Goal: Task Accomplishment & Management: Manage account settings

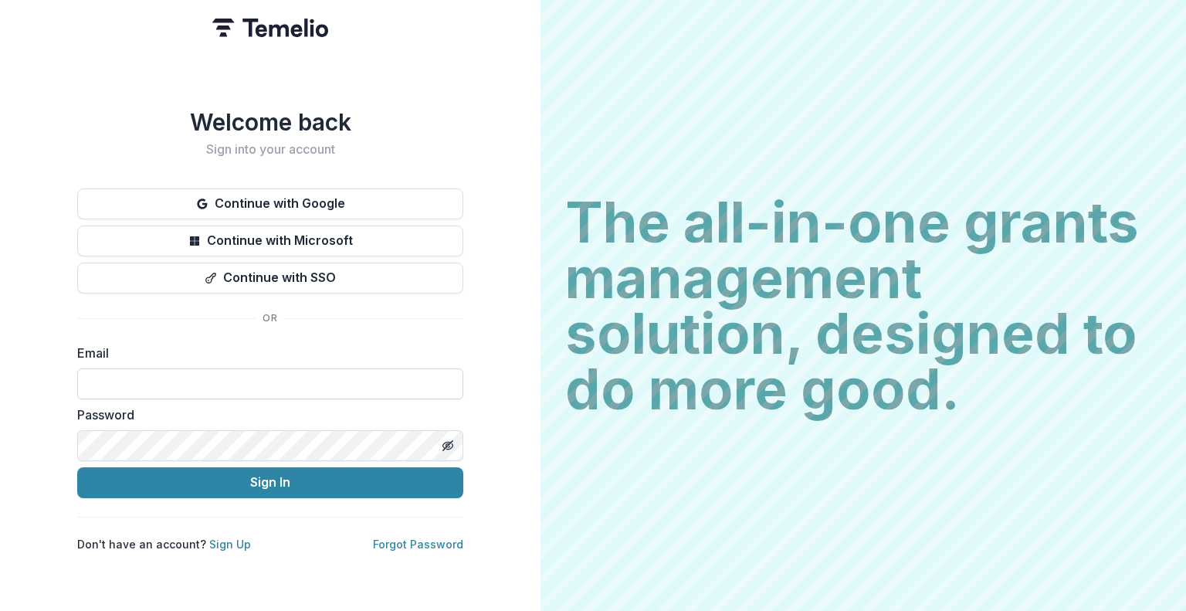
click at [215, 368] on input at bounding box center [270, 383] width 386 height 31
type input "**********"
click at [446, 443] on icon "Toggle password visibility" at bounding box center [447, 444] width 3 height 3
click at [446, 443] on circle "Toggle password visibility" at bounding box center [448, 445] width 4 height 4
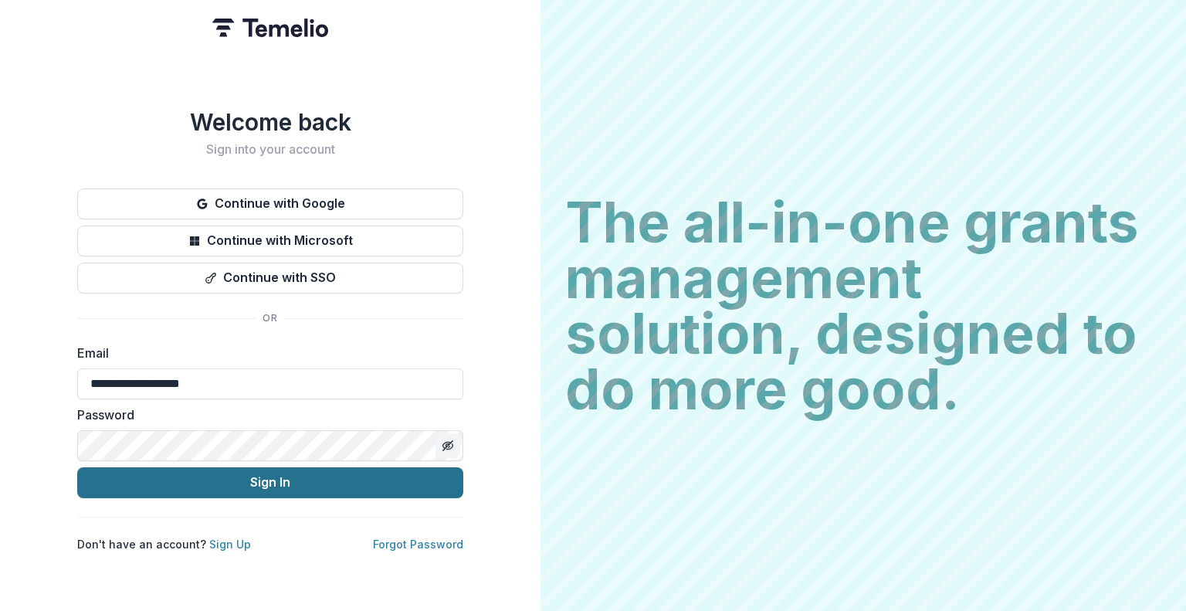
click at [286, 475] on button "Sign In" at bounding box center [270, 482] width 386 height 31
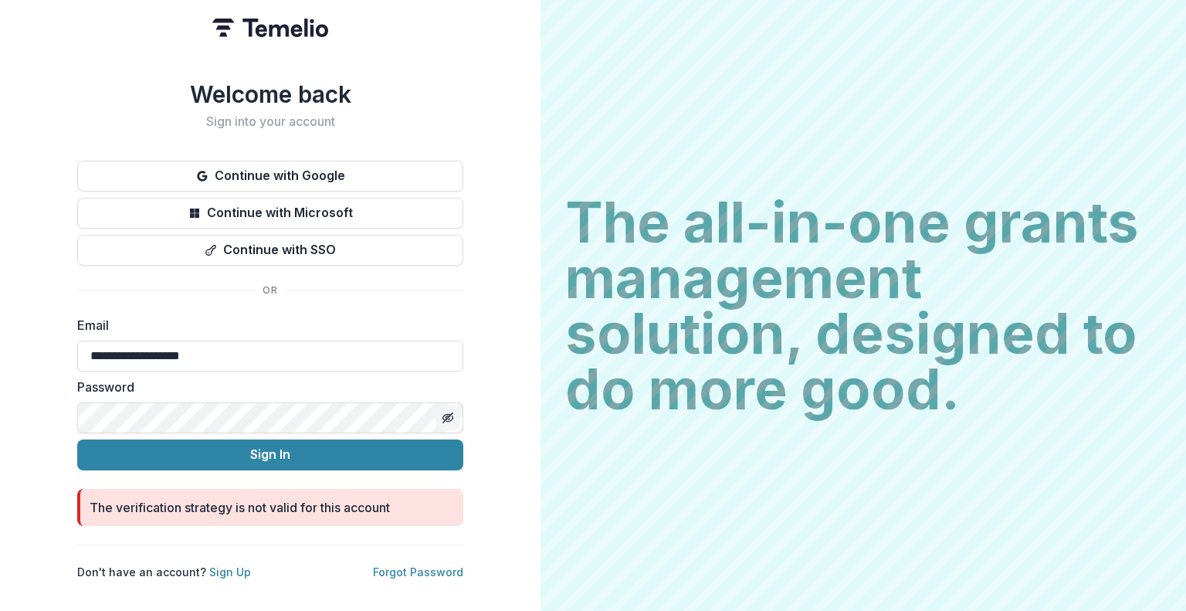
click at [448, 415] on icon "Toggle password visibility" at bounding box center [447, 416] width 3 height 3
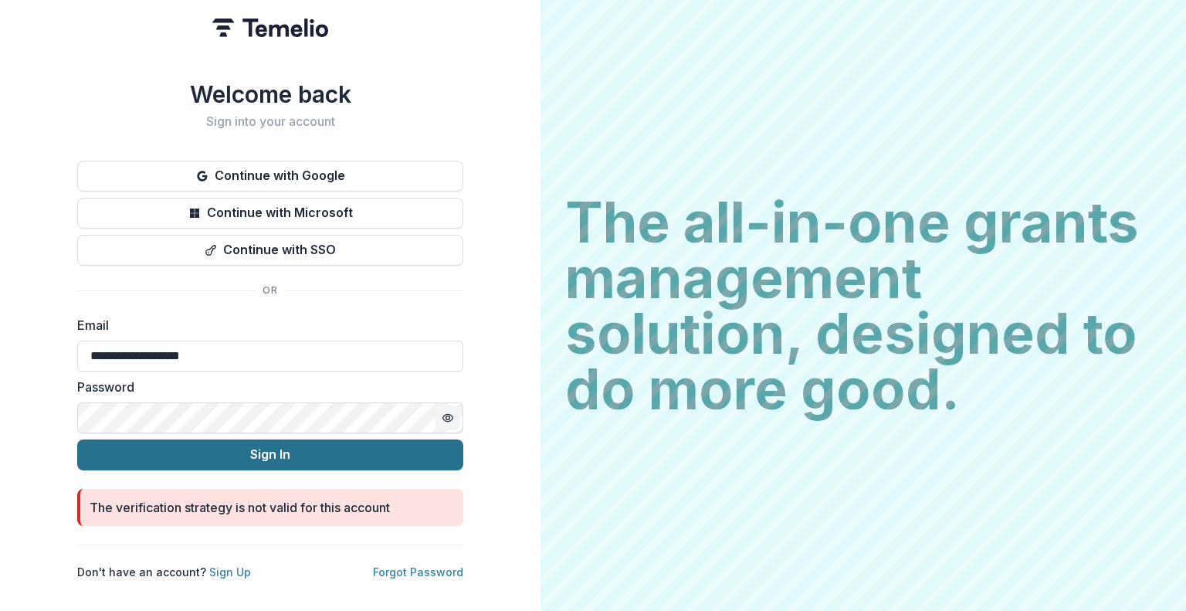
click at [276, 445] on button "Sign In" at bounding box center [270, 454] width 386 height 31
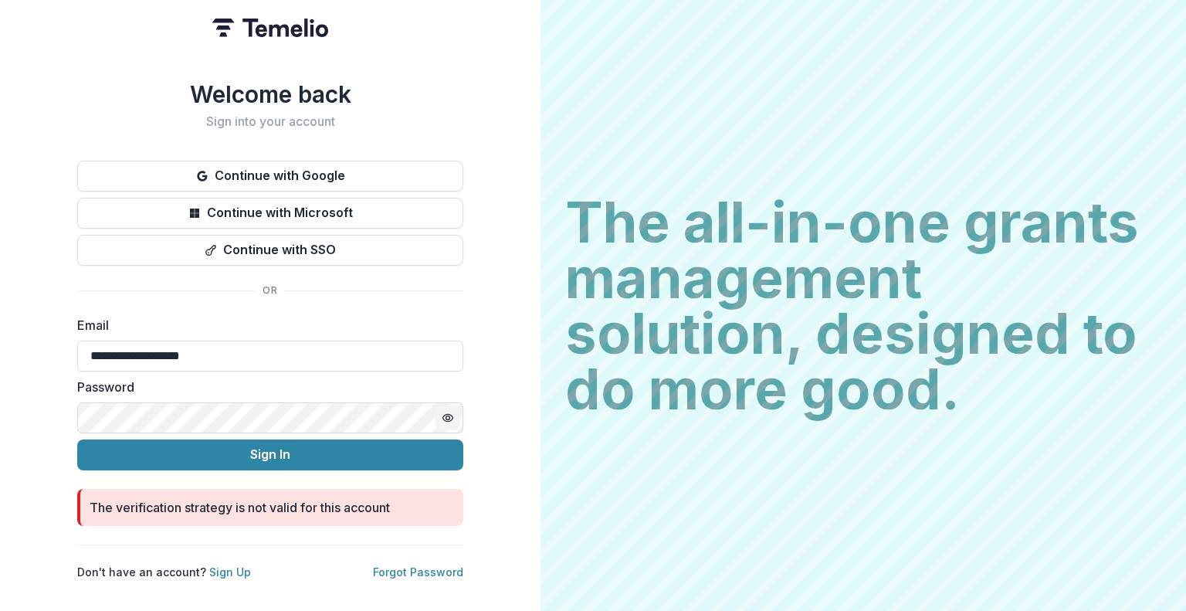
click at [450, 411] on icon "Toggle password visibility" at bounding box center [448, 417] width 12 height 12
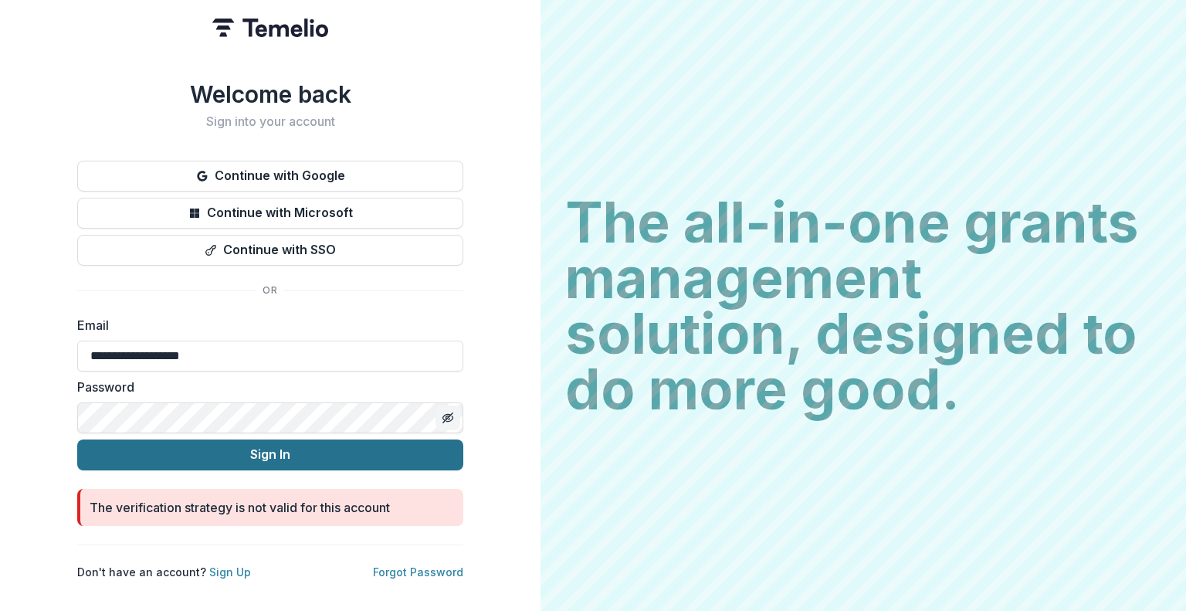
click at [269, 448] on button "Sign In" at bounding box center [270, 454] width 386 height 31
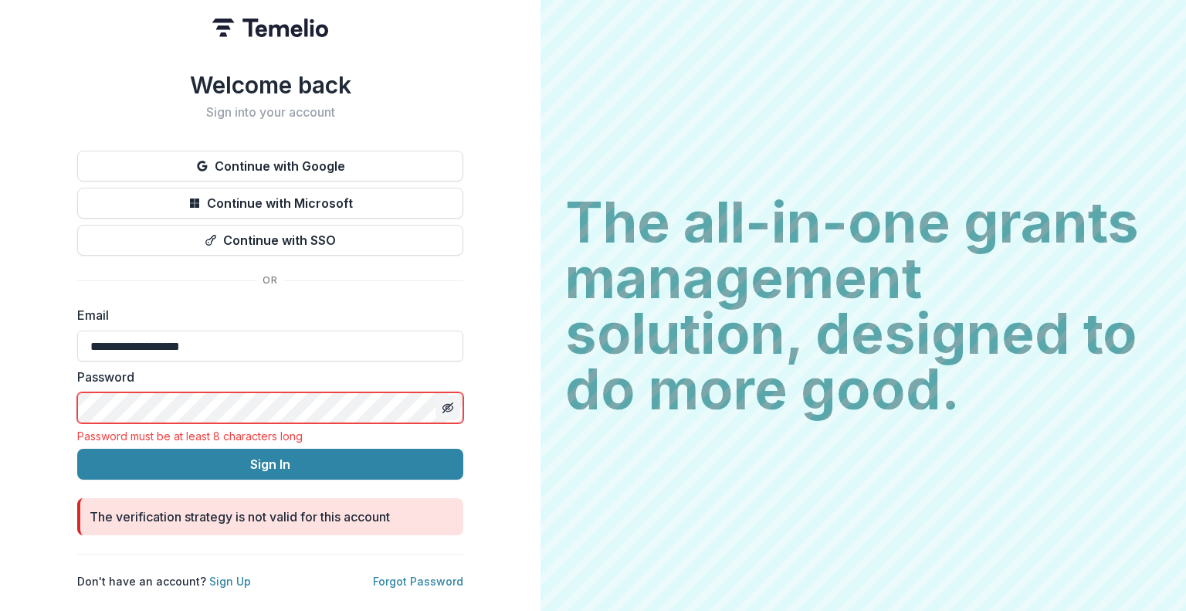
click at [289, 31] on img at bounding box center [270, 28] width 116 height 19
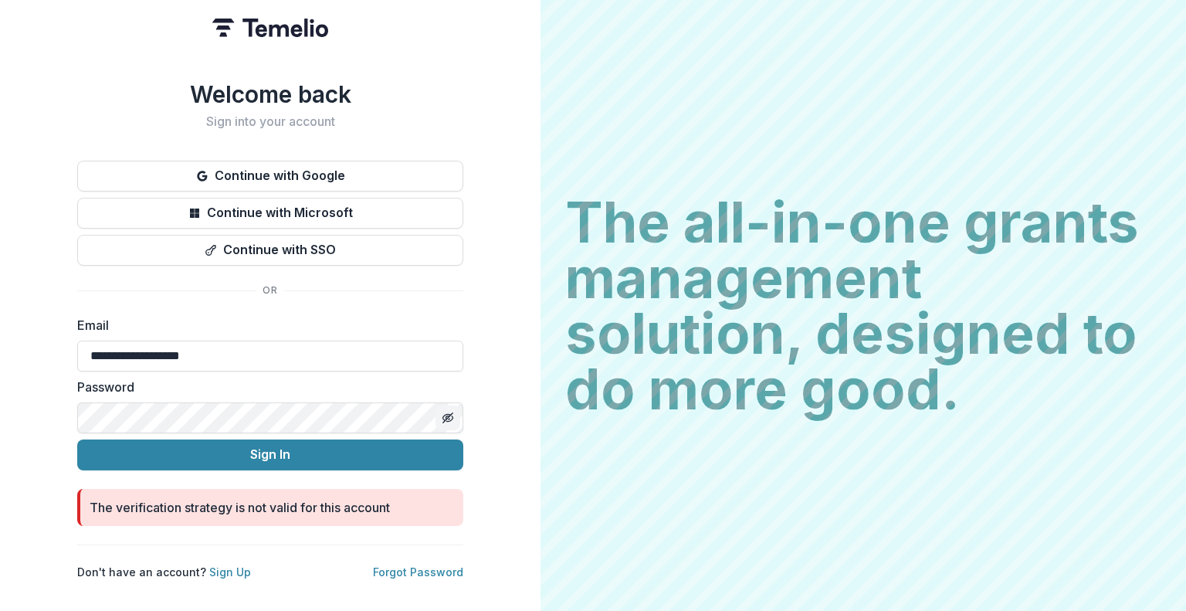
click at [451, 411] on icon "Toggle password visibility" at bounding box center [448, 417] width 12 height 12
click at [448, 415] on circle "Toggle password visibility" at bounding box center [448, 417] width 4 height 4
click at [448, 412] on line "Toggle password visibility" at bounding box center [447, 416] width 9 height 9
